Goal: Task Accomplishment & Management: Manage account settings

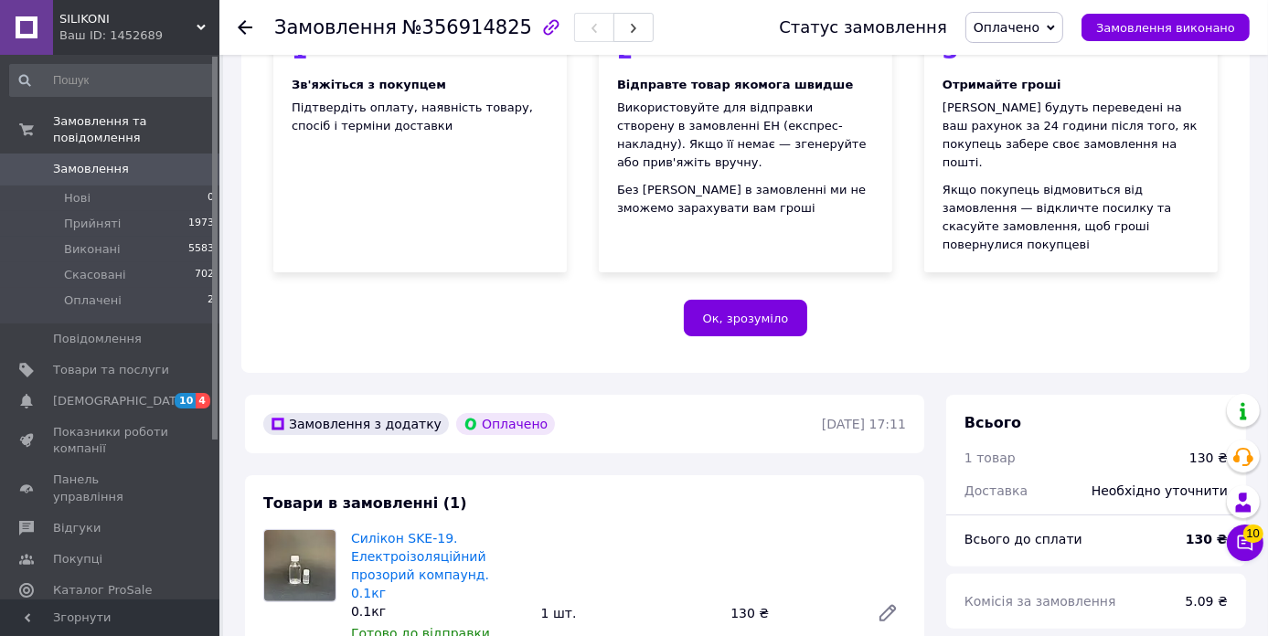
scroll to position [366, 0]
